Goal: Information Seeking & Learning: Learn about a topic

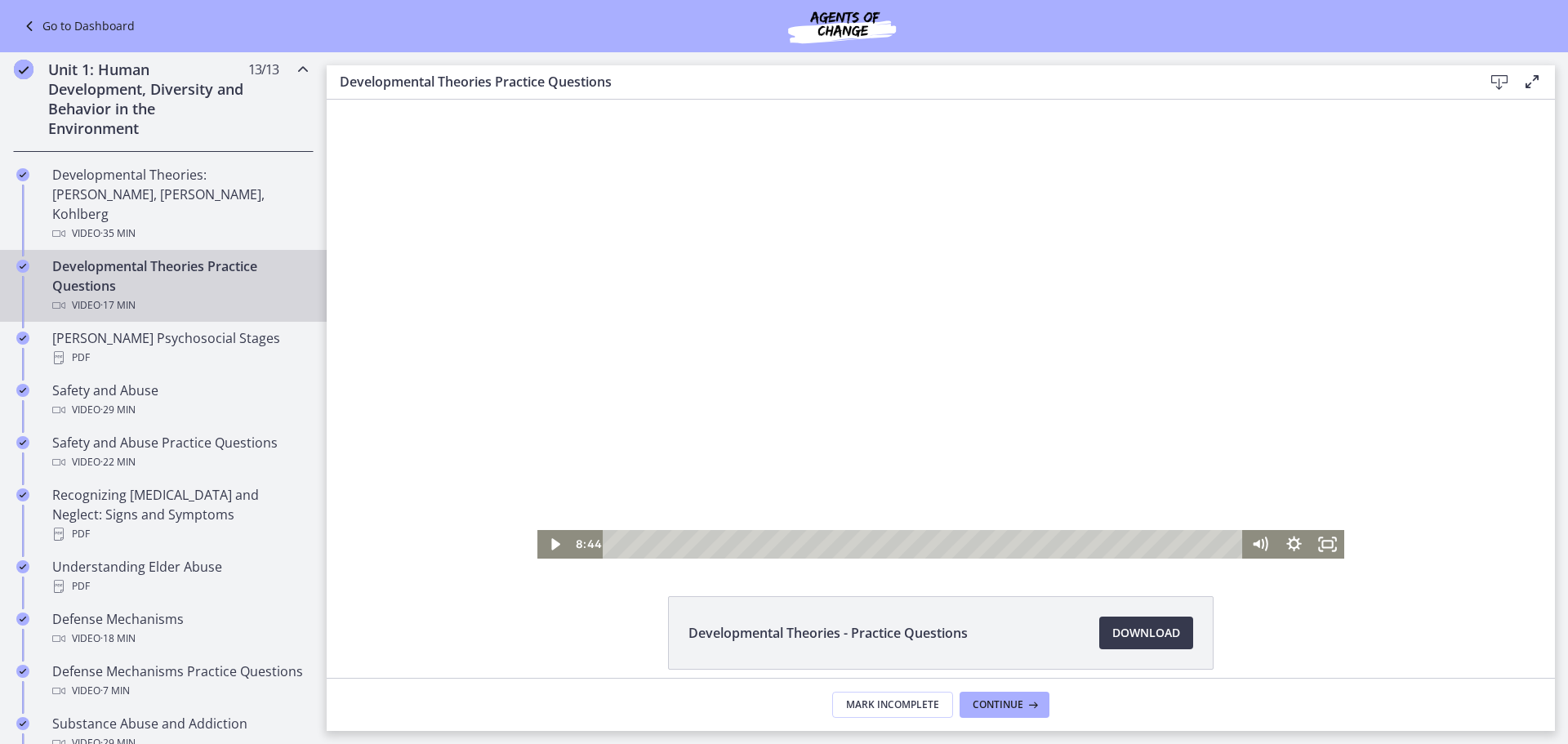
click at [993, 307] on div at bounding box center [941, 329] width 807 height 459
click at [1262, 489] on div "Volume" at bounding box center [1260, 483] width 33 height 92
click at [1259, 489] on div "Volume" at bounding box center [1259, 489] width 12 height 12
click at [972, 390] on div at bounding box center [941, 329] width 807 height 459
click at [822, 459] on div at bounding box center [941, 329] width 807 height 459
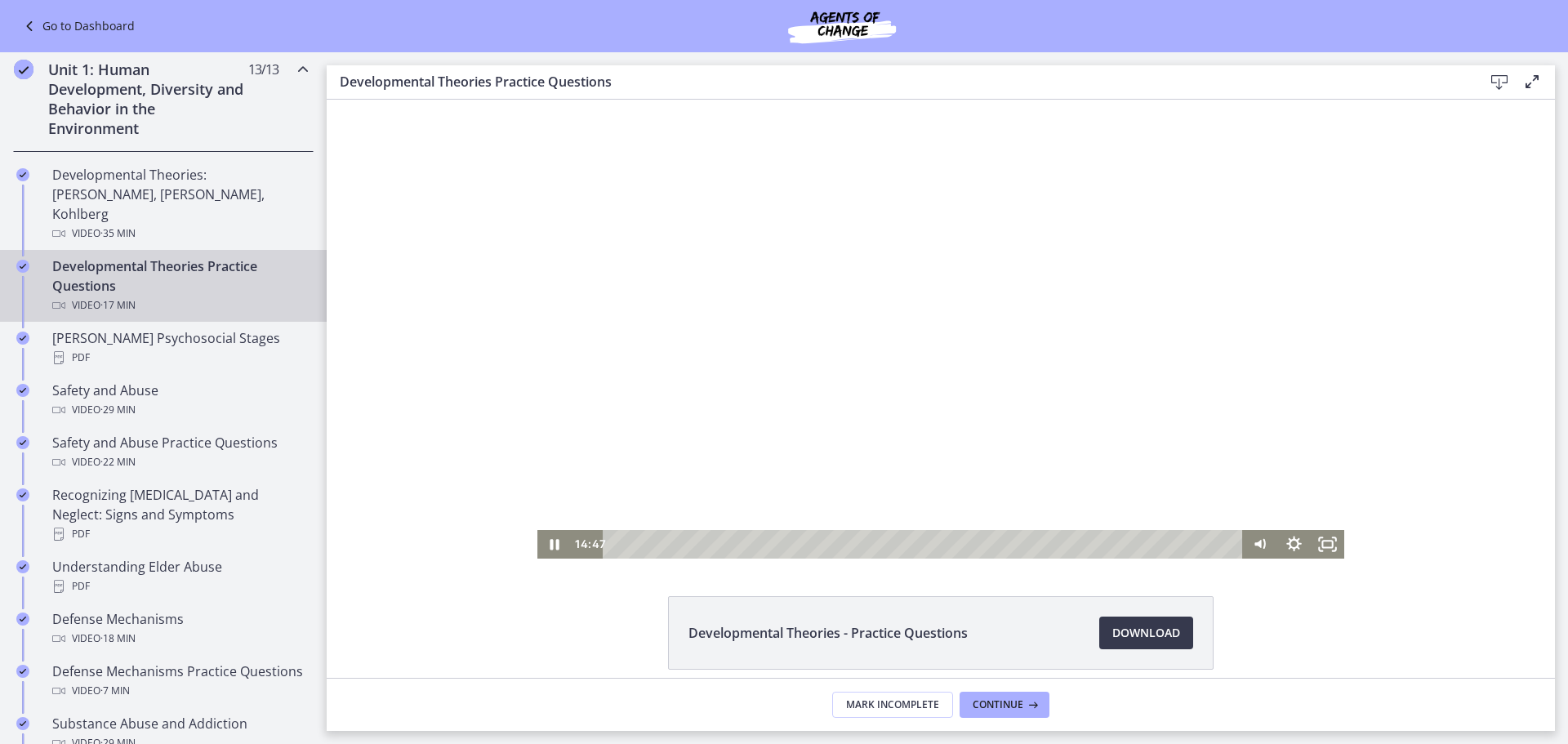
click at [813, 377] on div at bounding box center [941, 329] width 807 height 459
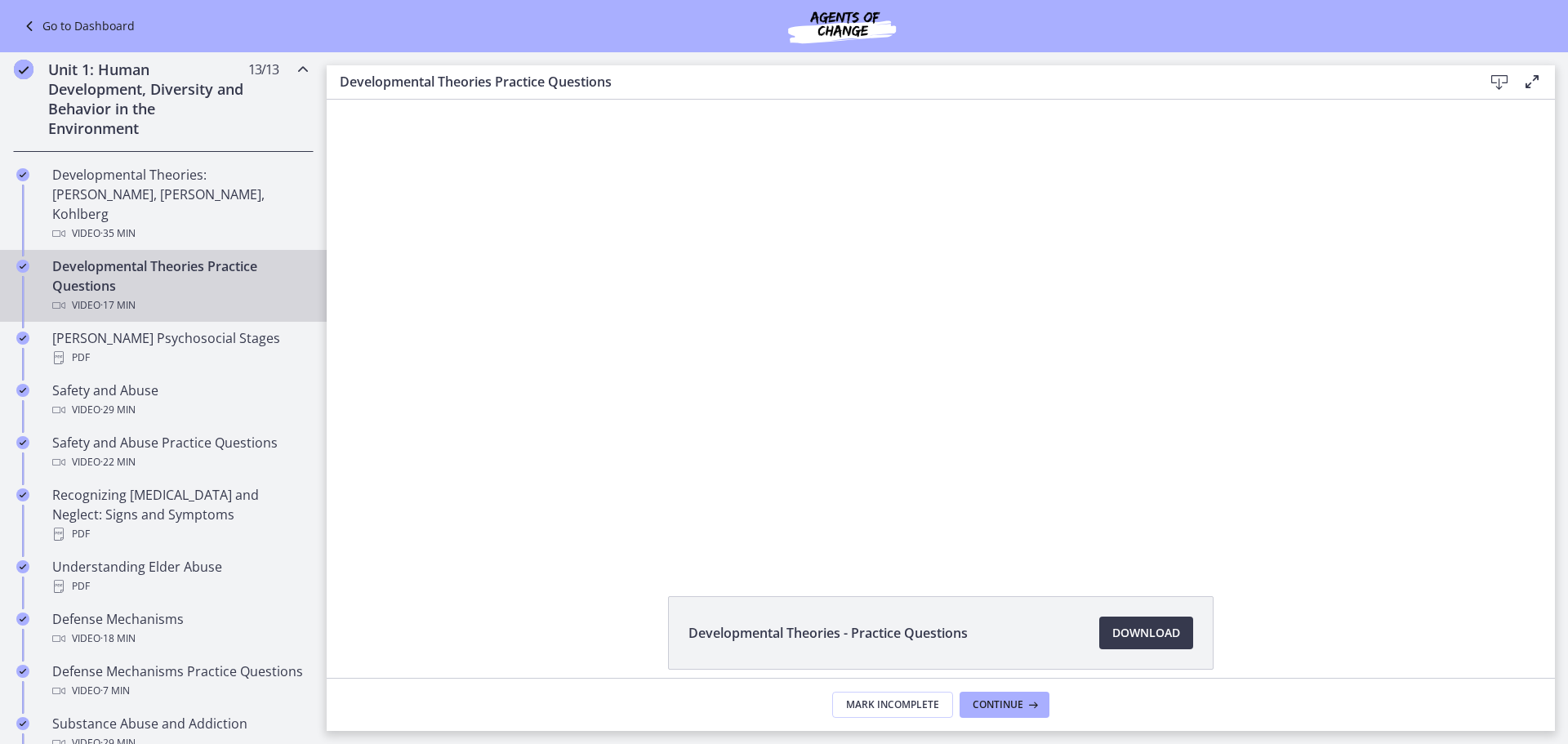
click at [813, 377] on div at bounding box center [941, 329] width 807 height 459
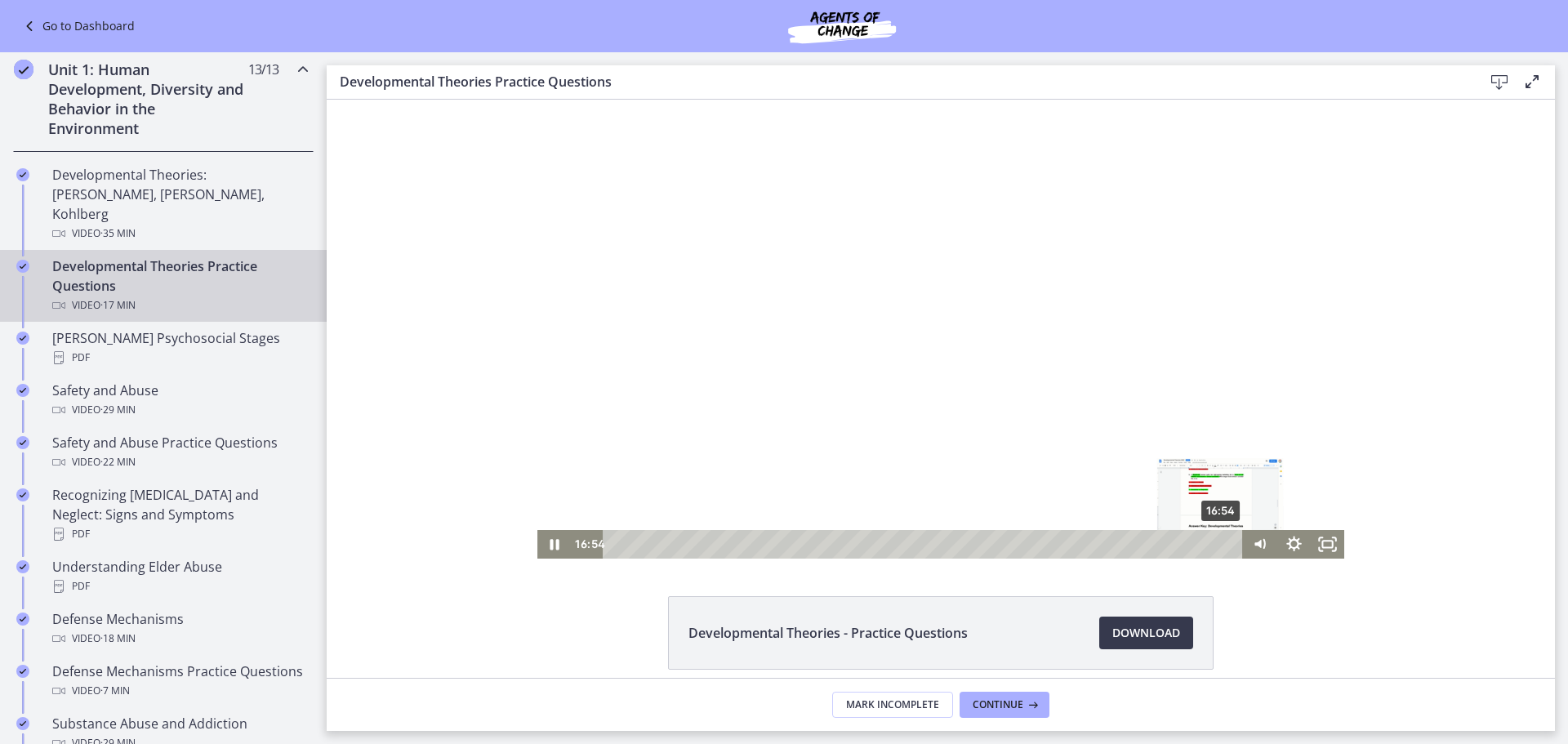
click at [1222, 547] on div "16:54" at bounding box center [925, 544] width 619 height 29
click at [1224, 545] on div "Playbar" at bounding box center [1221, 544] width 10 height 10
click at [831, 348] on div at bounding box center [941, 329] width 807 height 459
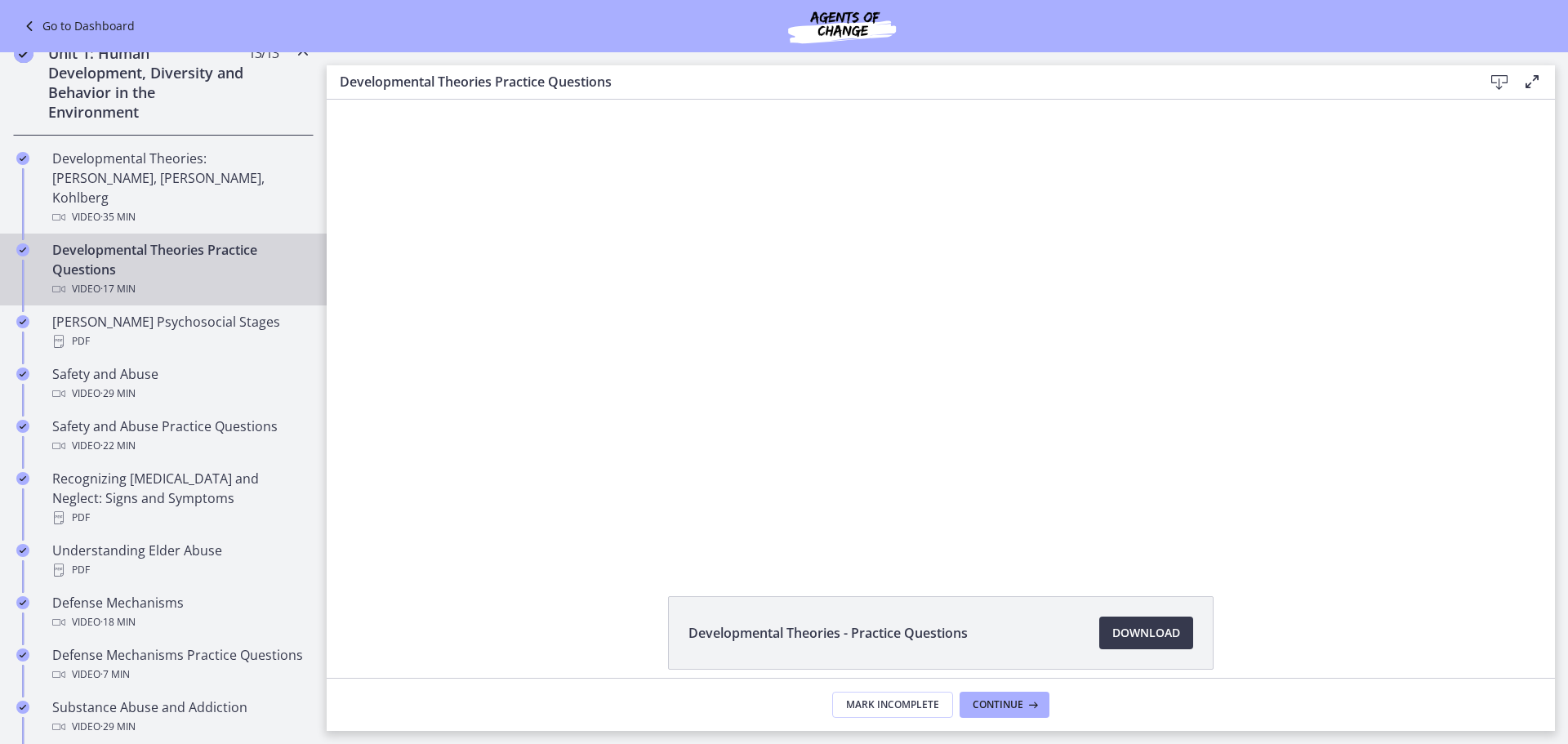
scroll to position [422, 0]
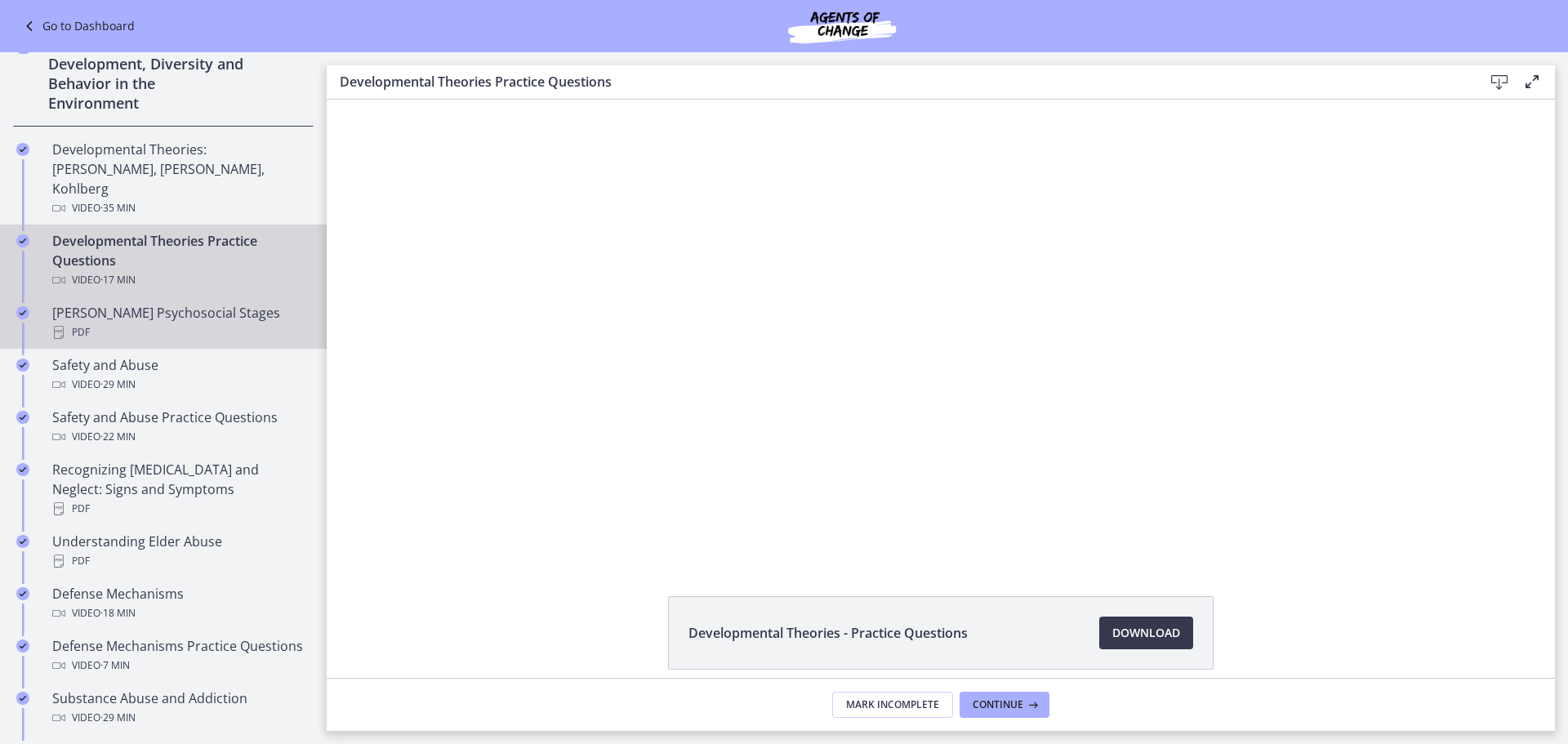
click at [171, 323] on div "PDF" at bounding box center [179, 333] width 255 height 19
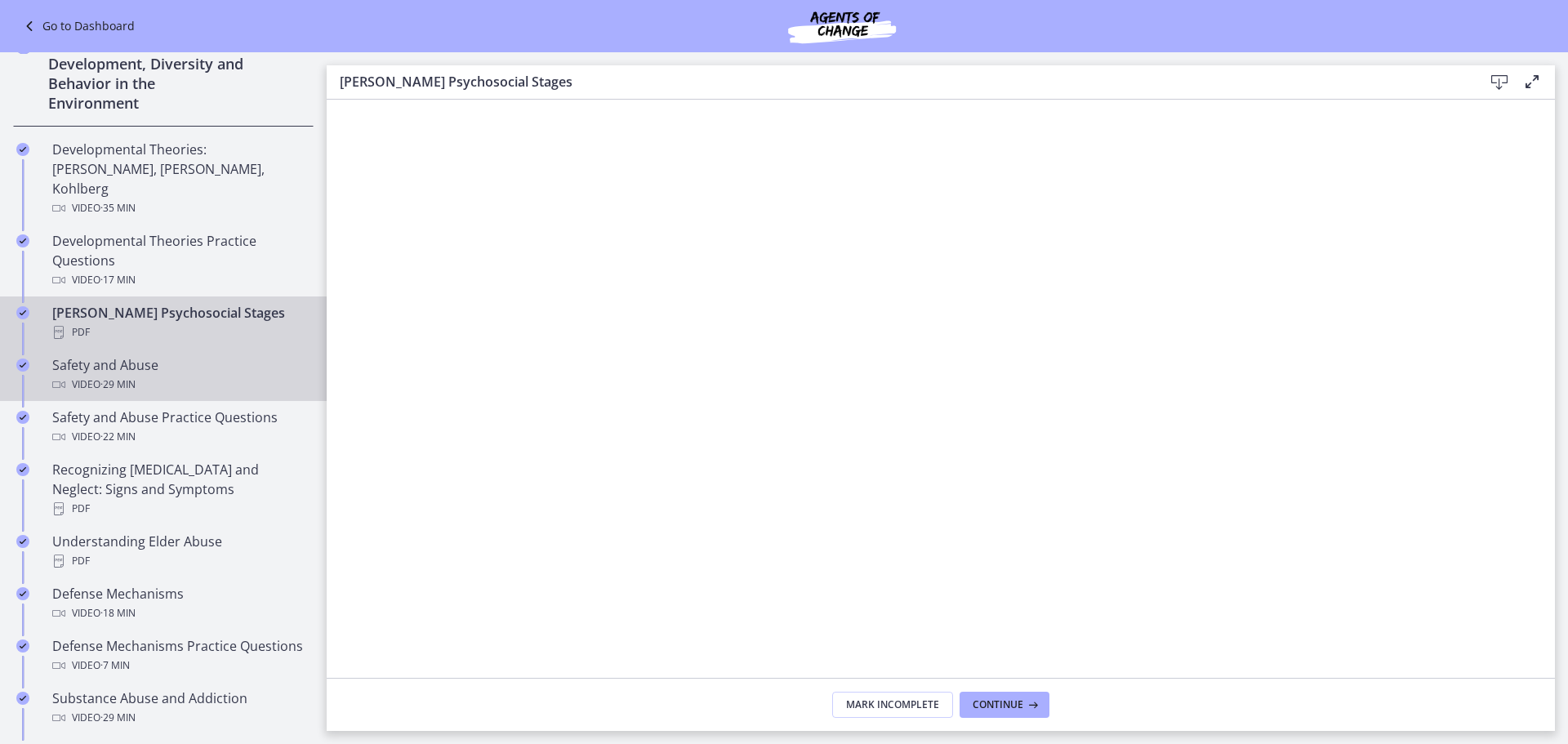
click at [122, 375] on span "· 29 min" at bounding box center [118, 384] width 35 height 19
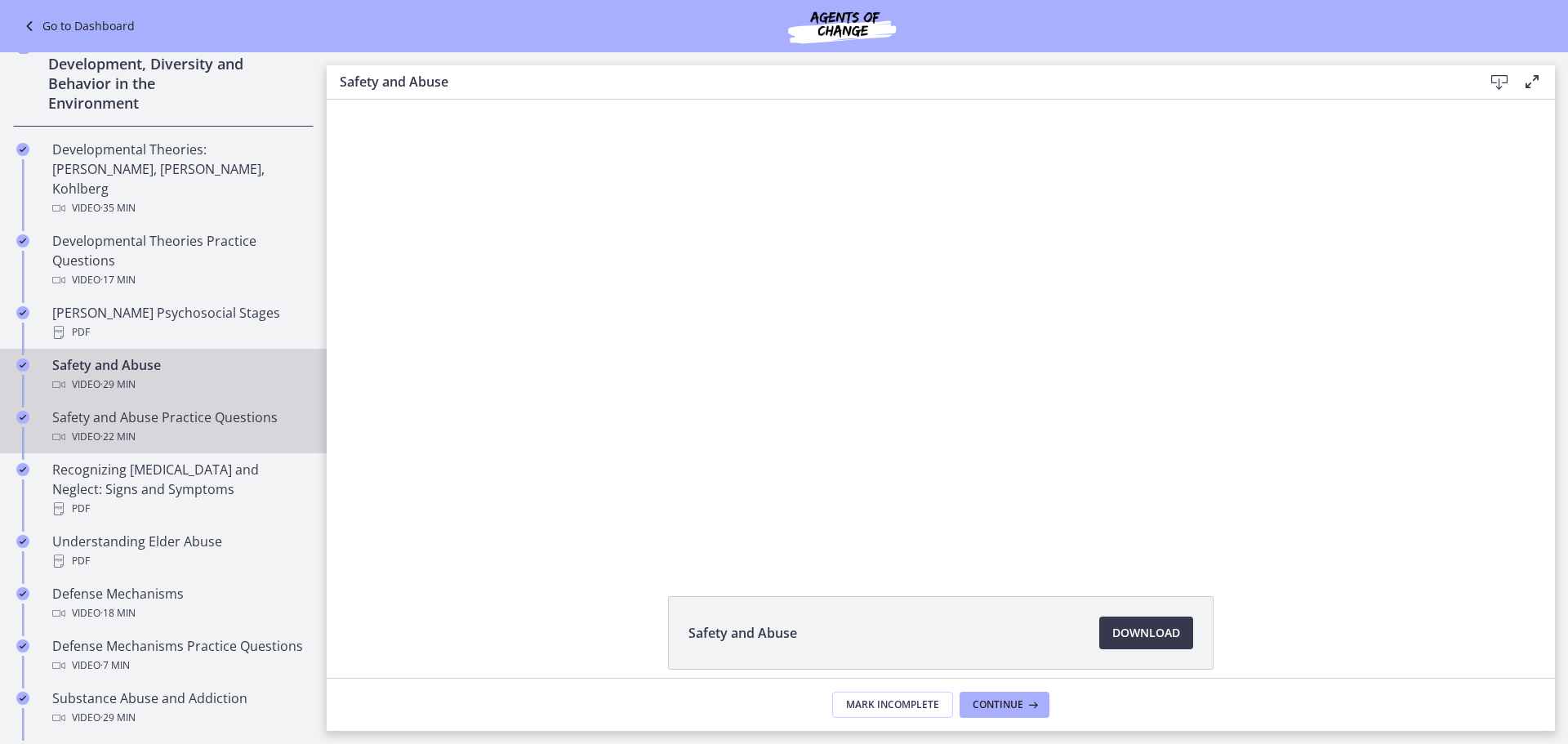
click at [163, 427] on div "Video · 22 min" at bounding box center [179, 437] width 255 height 19
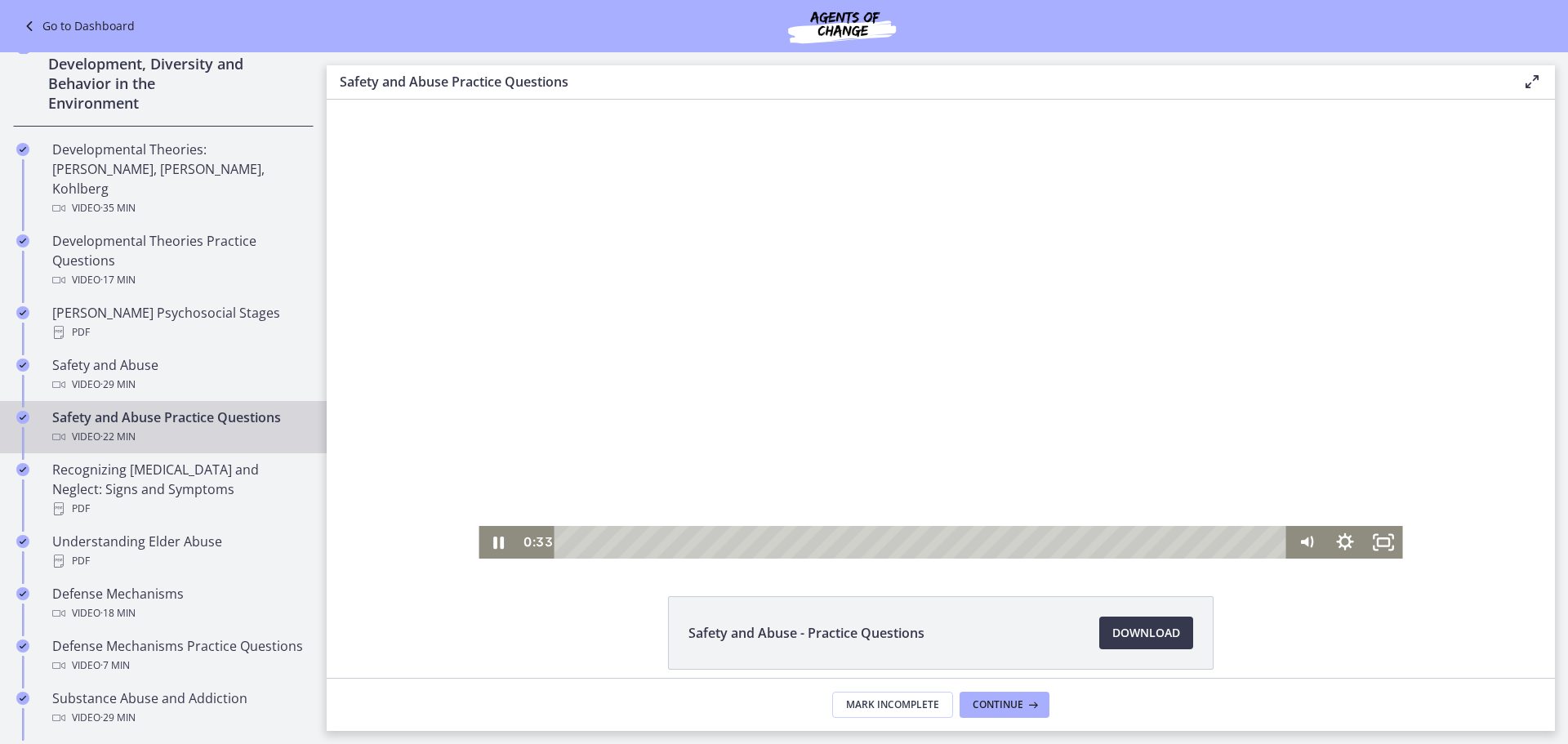
click at [1012, 309] on div at bounding box center [940, 329] width 923 height 459
click at [936, 274] on div at bounding box center [940, 329] width 923 height 459
click at [978, 335] on div at bounding box center [940, 329] width 923 height 459
click at [911, 394] on div at bounding box center [940, 329] width 923 height 459
click at [1089, 361] on div at bounding box center [940, 329] width 923 height 459
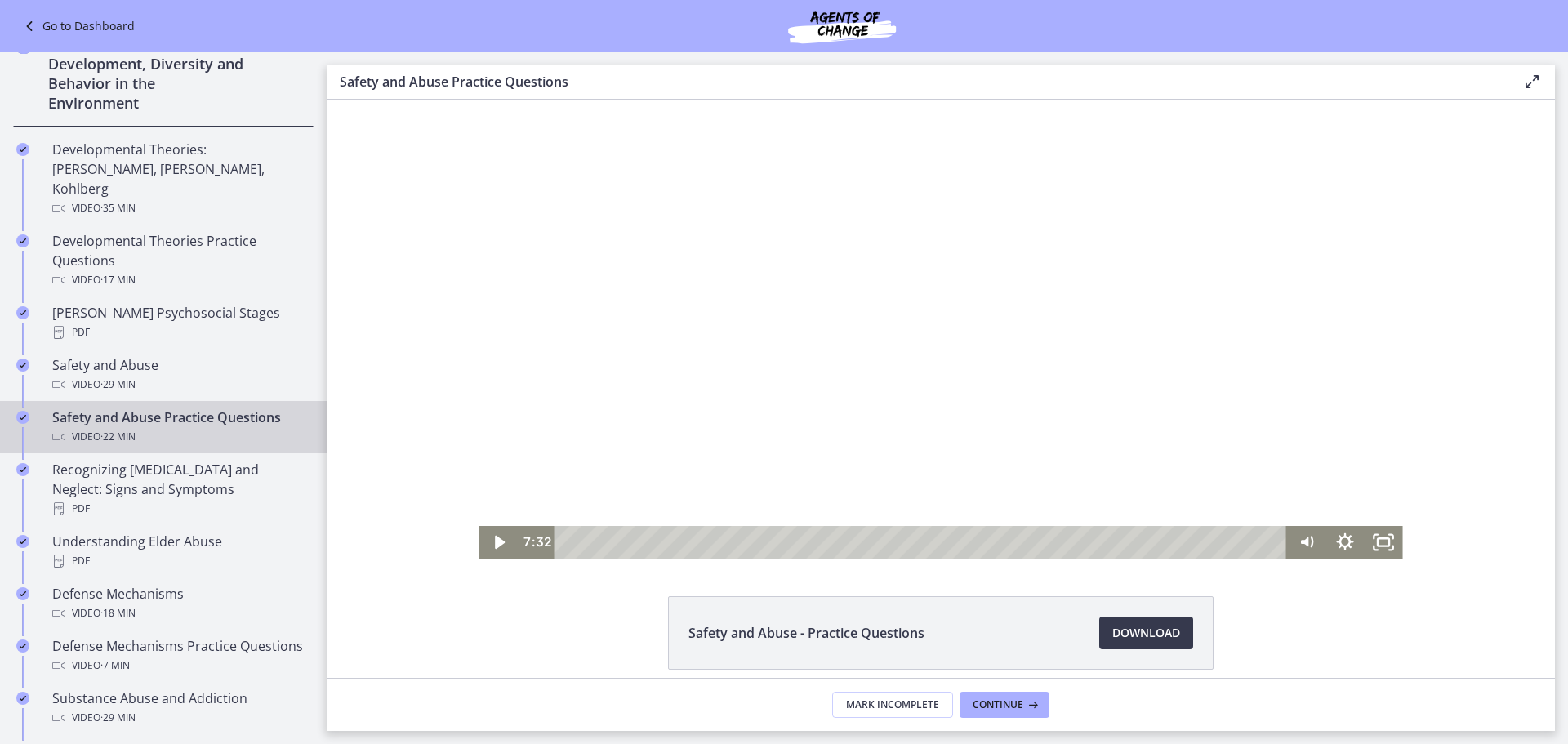
click at [947, 464] on div at bounding box center [940, 329] width 923 height 459
click at [836, 540] on div "Playbar" at bounding box center [923, 542] width 709 height 32
click at [853, 540] on div "8:42" at bounding box center [923, 542] width 709 height 32
click at [948, 411] on div at bounding box center [940, 329] width 923 height 459
click at [825, 329] on div at bounding box center [940, 329] width 923 height 459
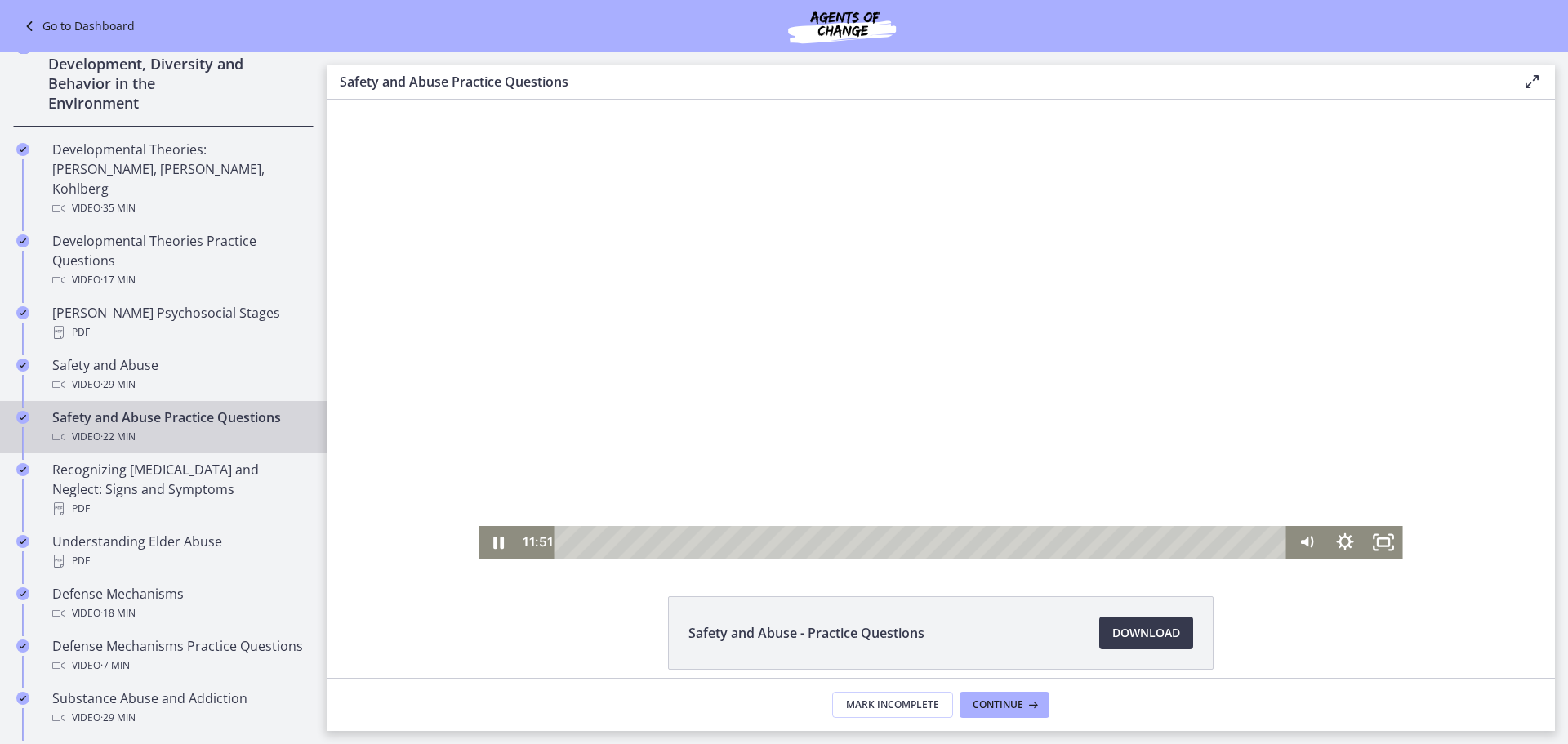
click at [788, 326] on div at bounding box center [940, 329] width 923 height 459
click at [835, 290] on div at bounding box center [940, 329] width 923 height 459
click at [901, 287] on div at bounding box center [940, 329] width 923 height 459
click at [972, 298] on div at bounding box center [940, 329] width 923 height 459
click at [1012, 378] on div at bounding box center [940, 329] width 923 height 459
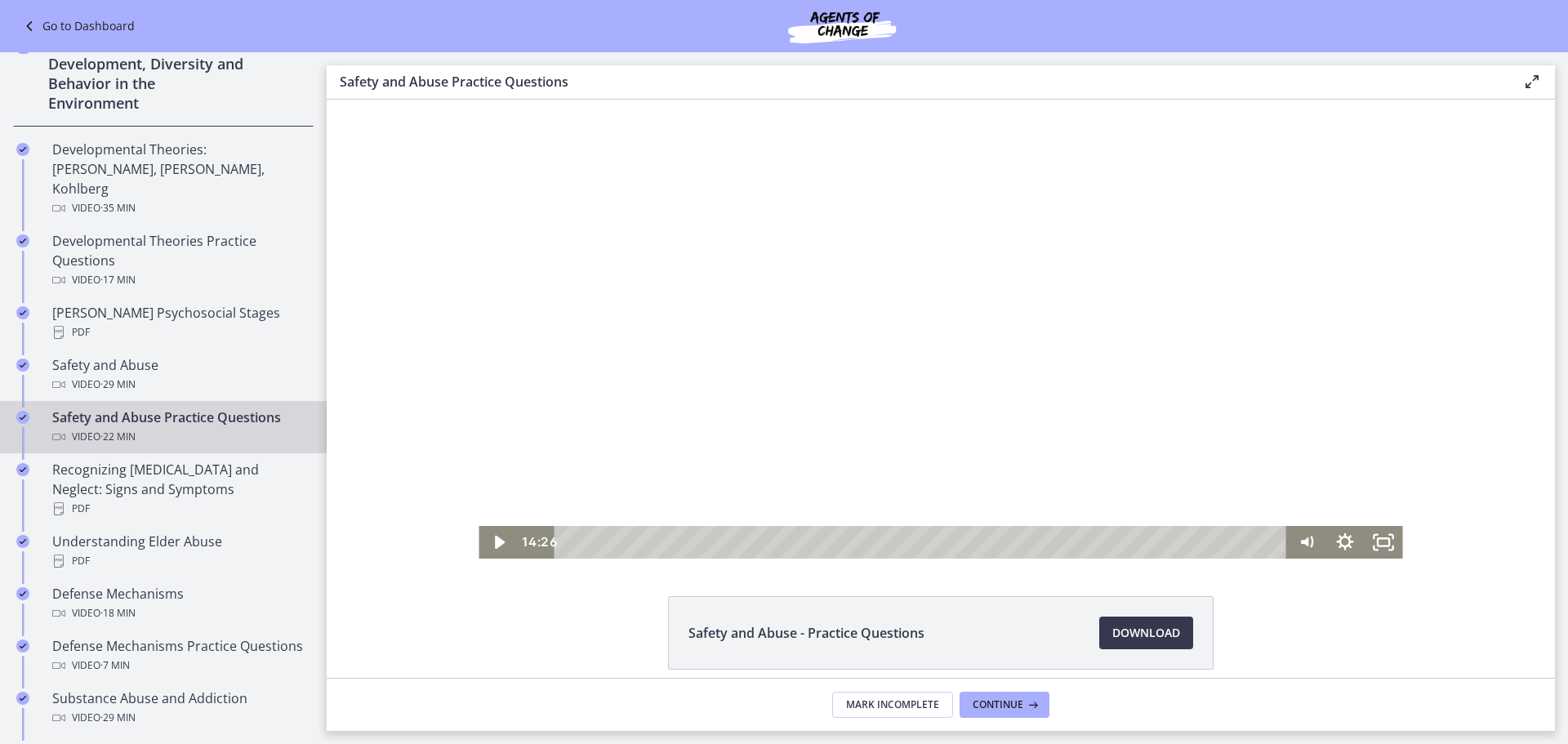
click at [1022, 276] on div at bounding box center [940, 329] width 923 height 459
click at [998, 289] on div at bounding box center [940, 329] width 923 height 459
click at [1075, 306] on div at bounding box center [940, 329] width 923 height 459
click at [1082, 325] on div at bounding box center [940, 329] width 923 height 459
click at [916, 425] on div at bounding box center [940, 329] width 923 height 459
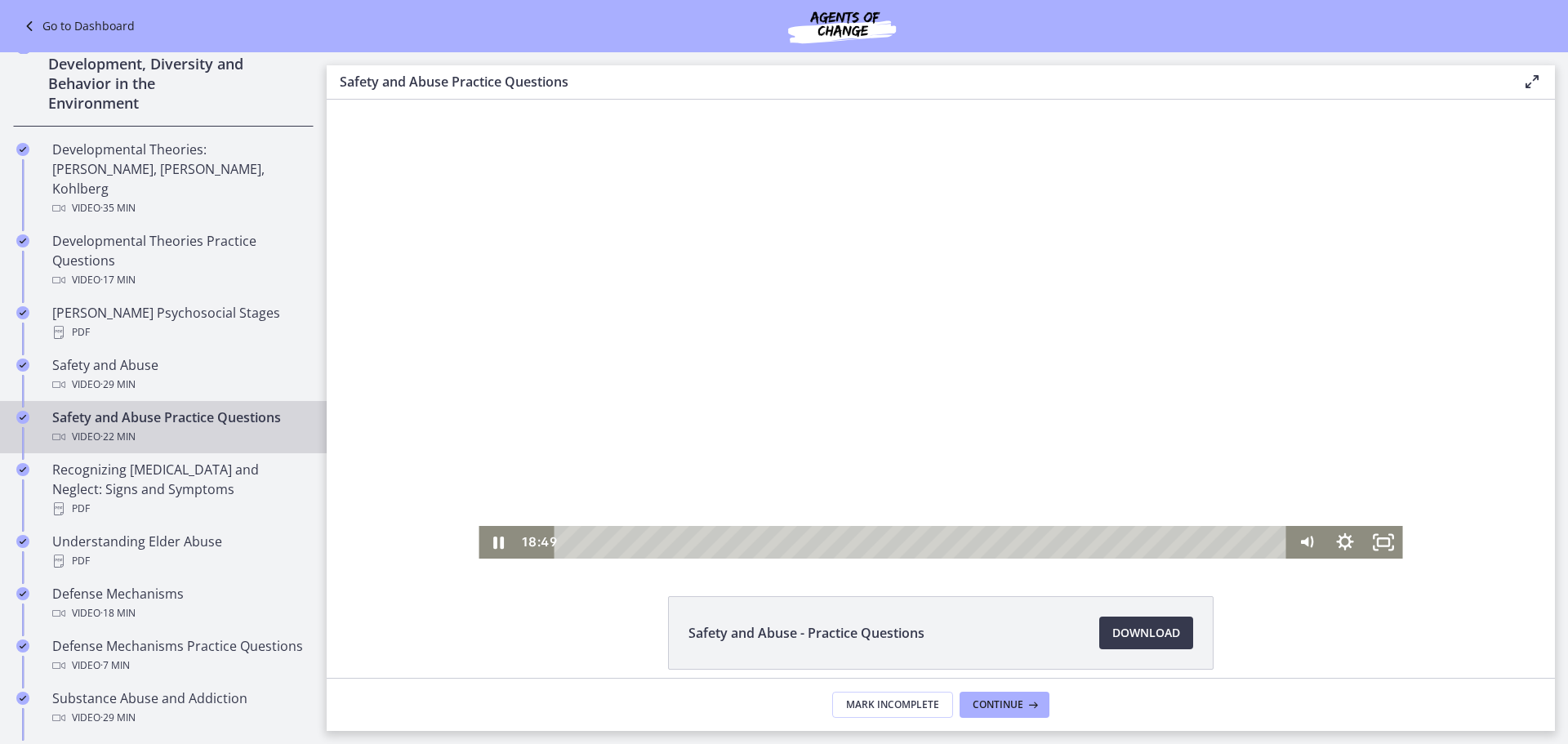
click at [747, 256] on div at bounding box center [940, 329] width 923 height 459
click at [890, 367] on div at bounding box center [940, 329] width 923 height 459
click at [1141, 287] on div at bounding box center [940, 329] width 923 height 459
click at [1201, 541] on div "19:24" at bounding box center [923, 542] width 709 height 32
click at [1220, 544] on div "19:58" at bounding box center [923, 542] width 709 height 32
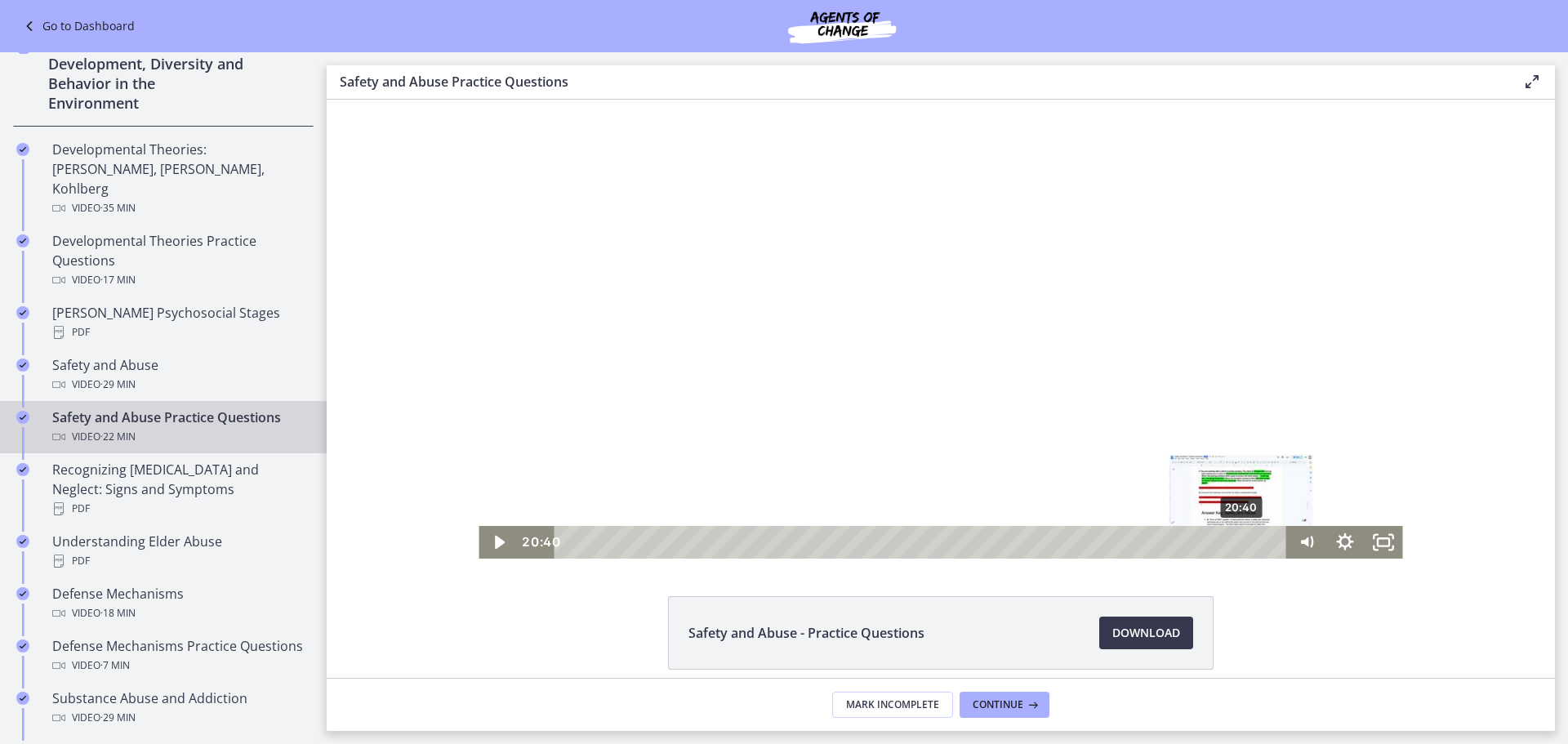
click at [1242, 543] on div "20:40" at bounding box center [923, 542] width 709 height 32
click at [1250, 544] on div "20:52" at bounding box center [923, 542] width 709 height 32
click at [1257, 546] on div "21:07" at bounding box center [923, 542] width 709 height 32
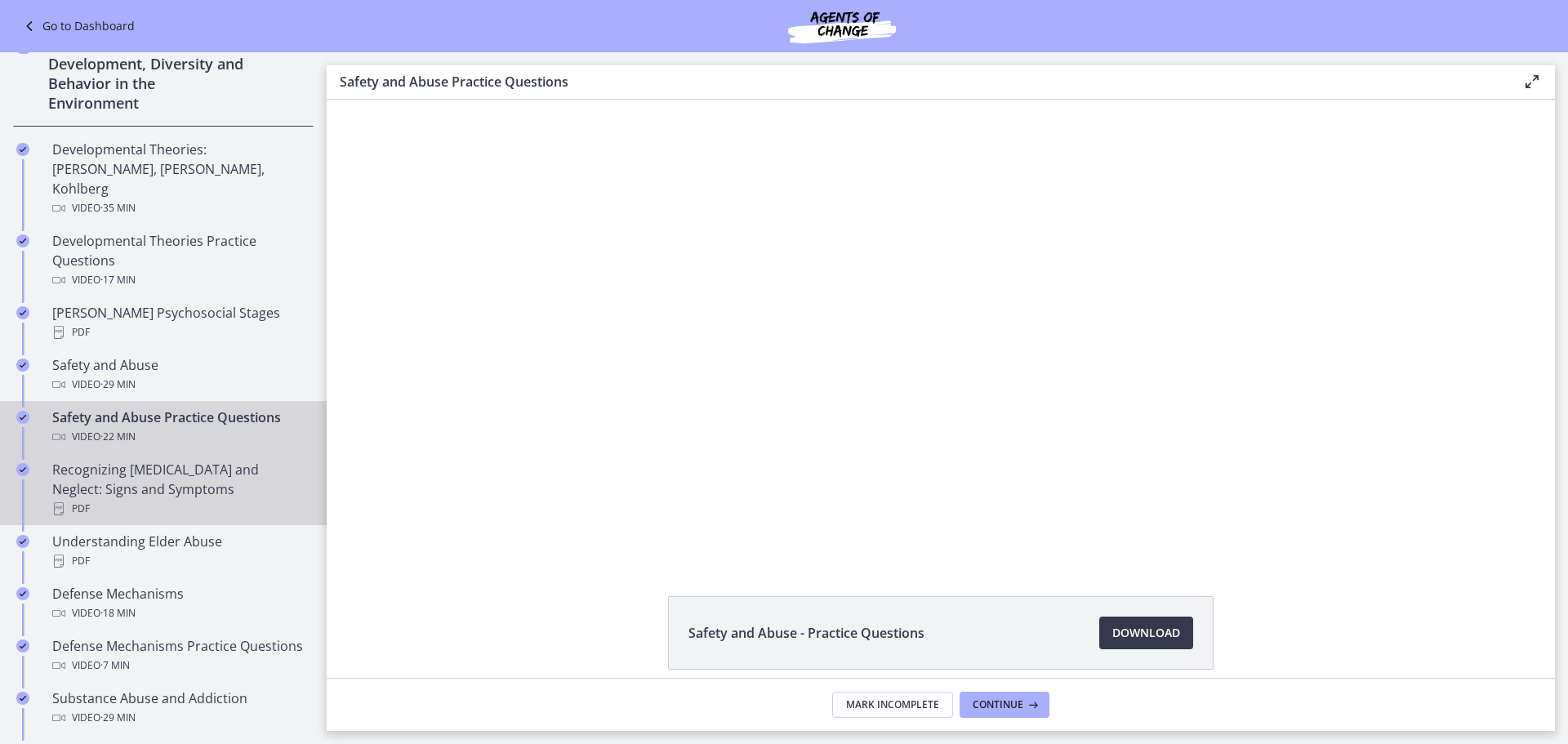
click at [135, 463] on div "Recognizing Child Abuse and Neglect: Signs and Symptoms PDF" at bounding box center [179, 488] width 255 height 59
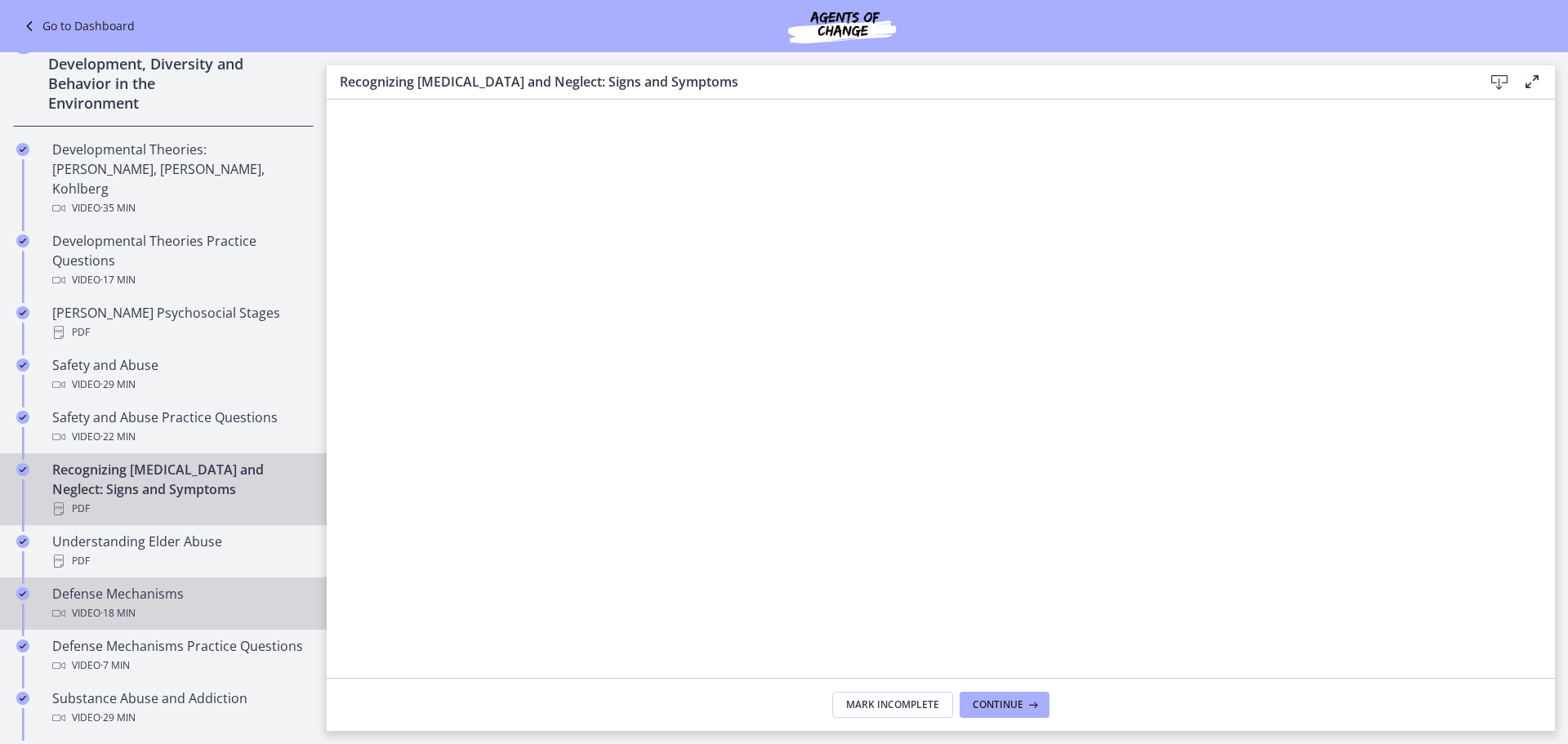
click at [136, 604] on span "· 18 min" at bounding box center [118, 614] width 35 height 19
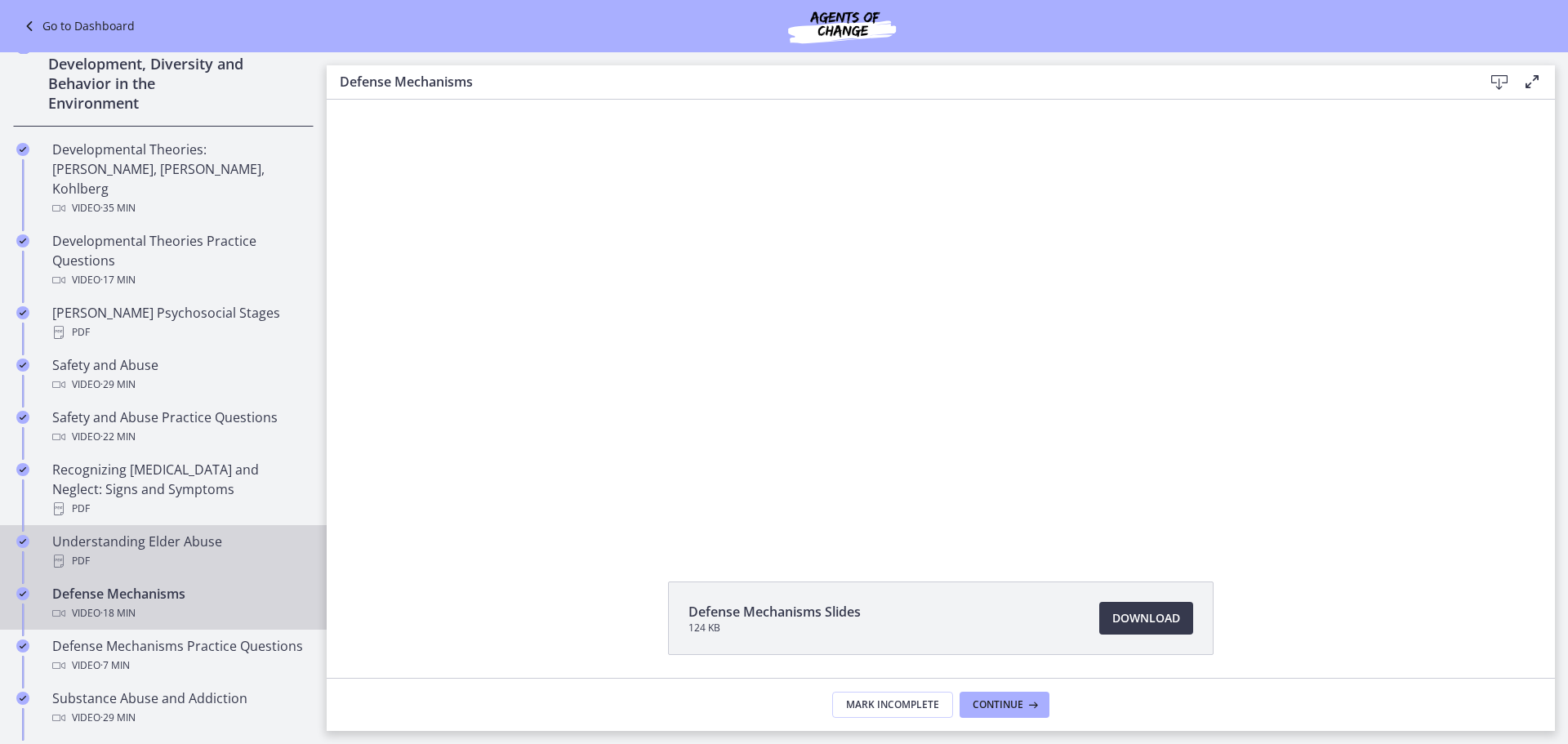
scroll to position [17, 0]
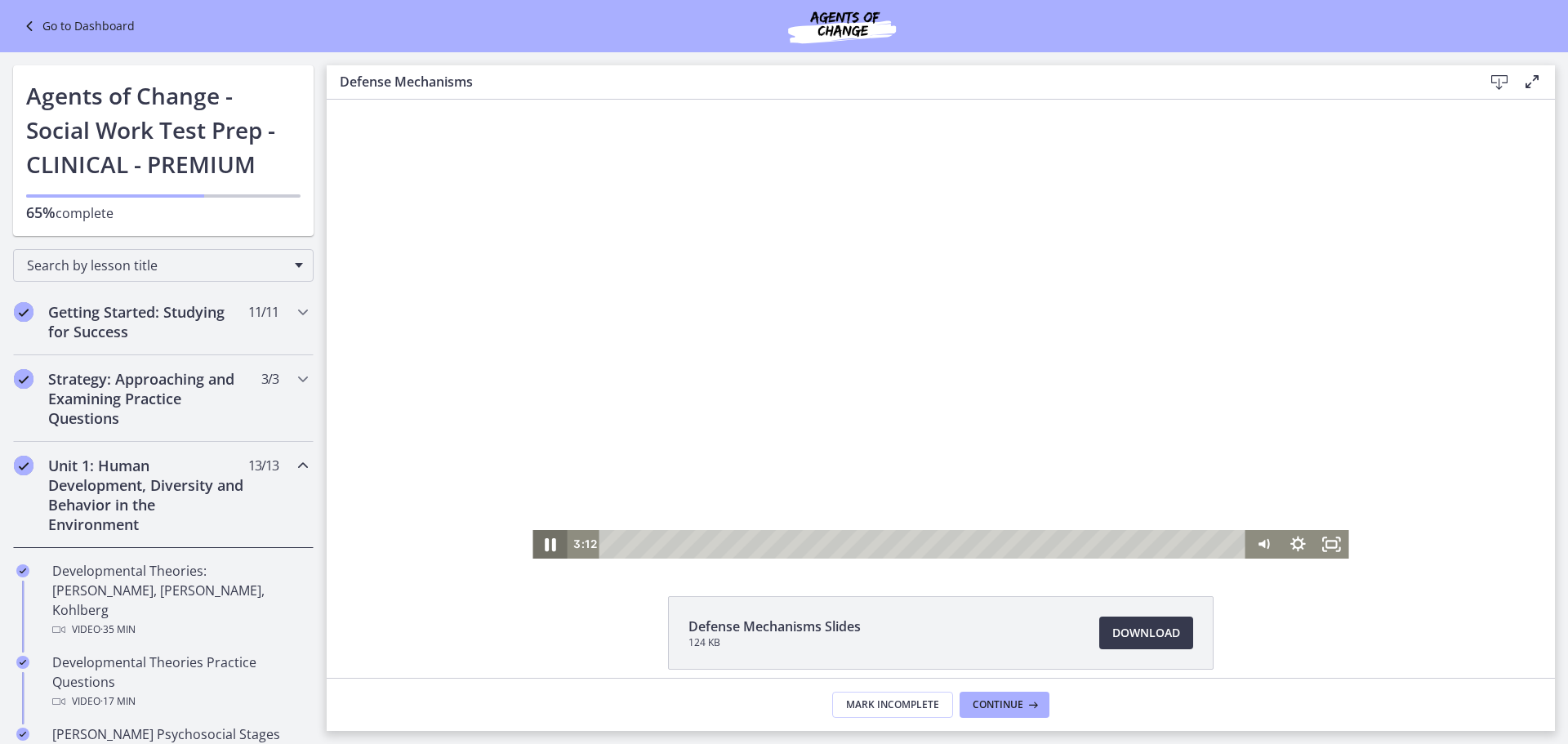
click at [551, 555] on icon "Pause" at bounding box center [550, 544] width 41 height 34
